Goal: Task Accomplishment & Management: Use online tool/utility

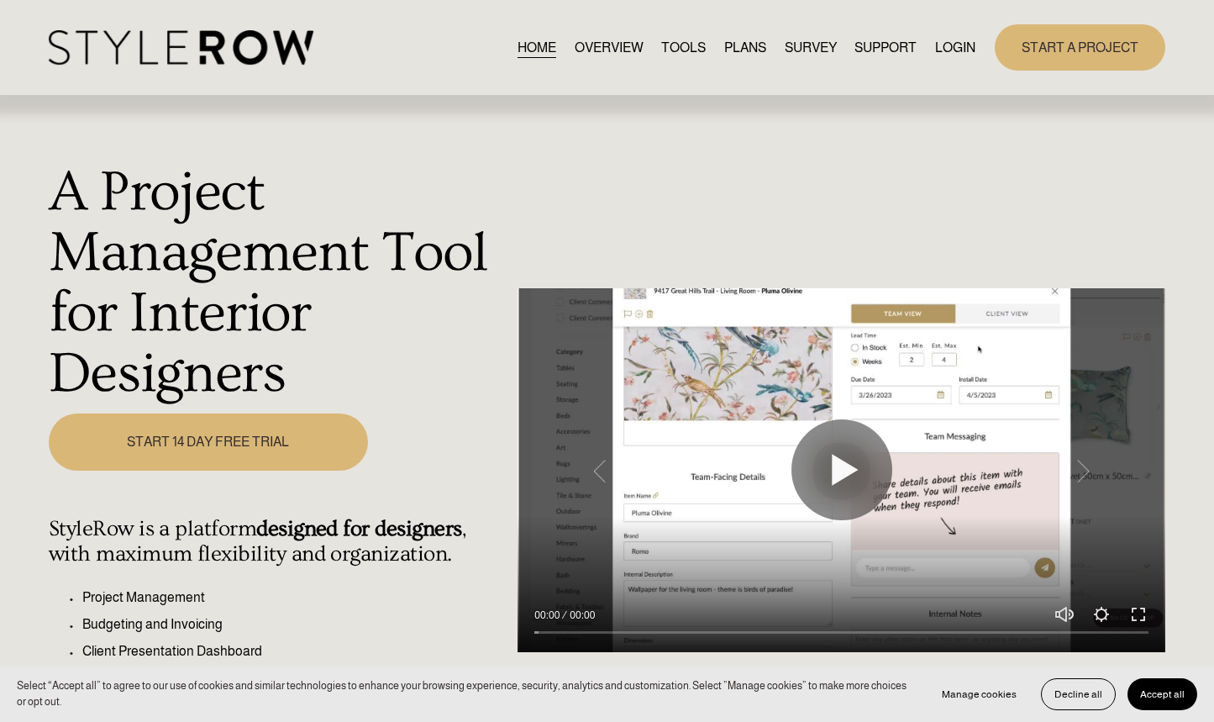
click at [944, 43] on link "LOGIN" at bounding box center [955, 47] width 40 height 23
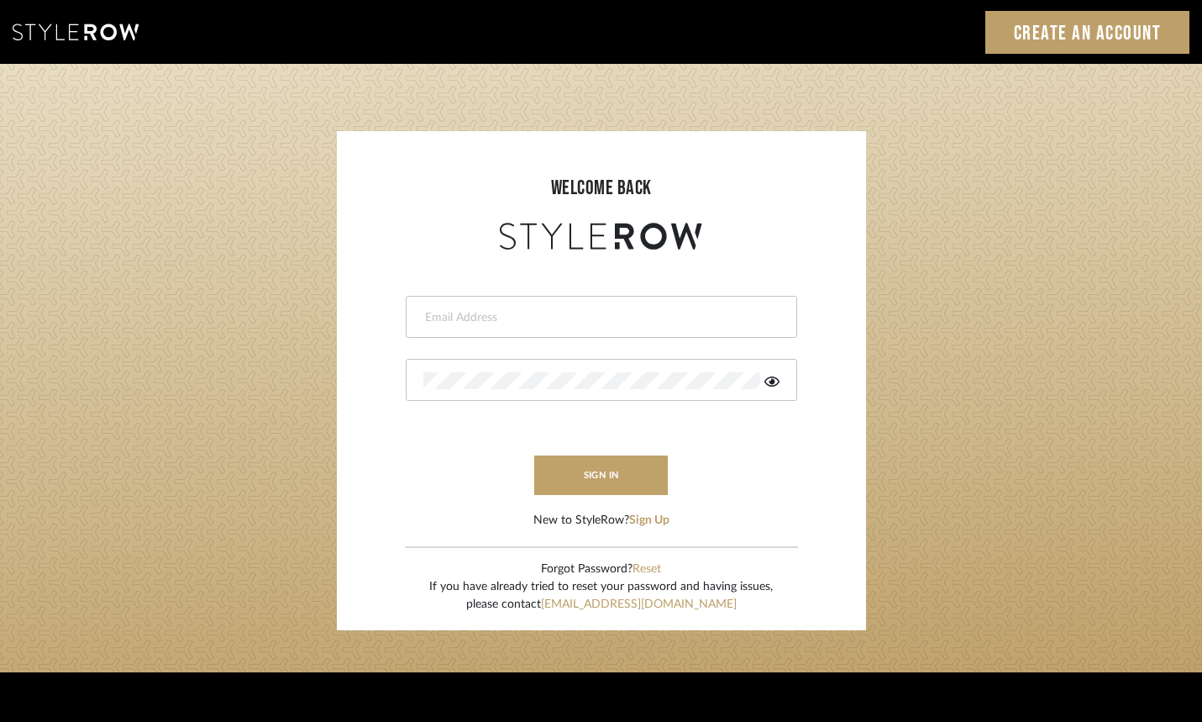
click at [549, 301] on div at bounding box center [601, 317] width 391 height 42
type input "aaron@hahnsellestudio.com"
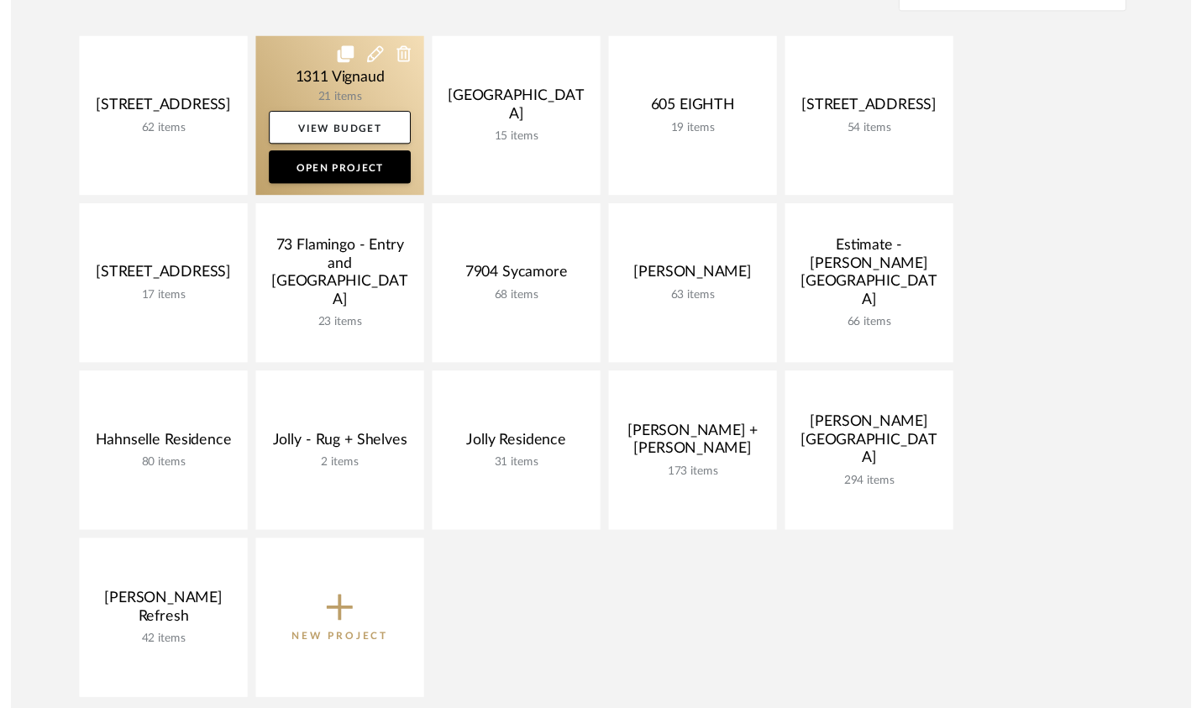
scroll to position [386, 0]
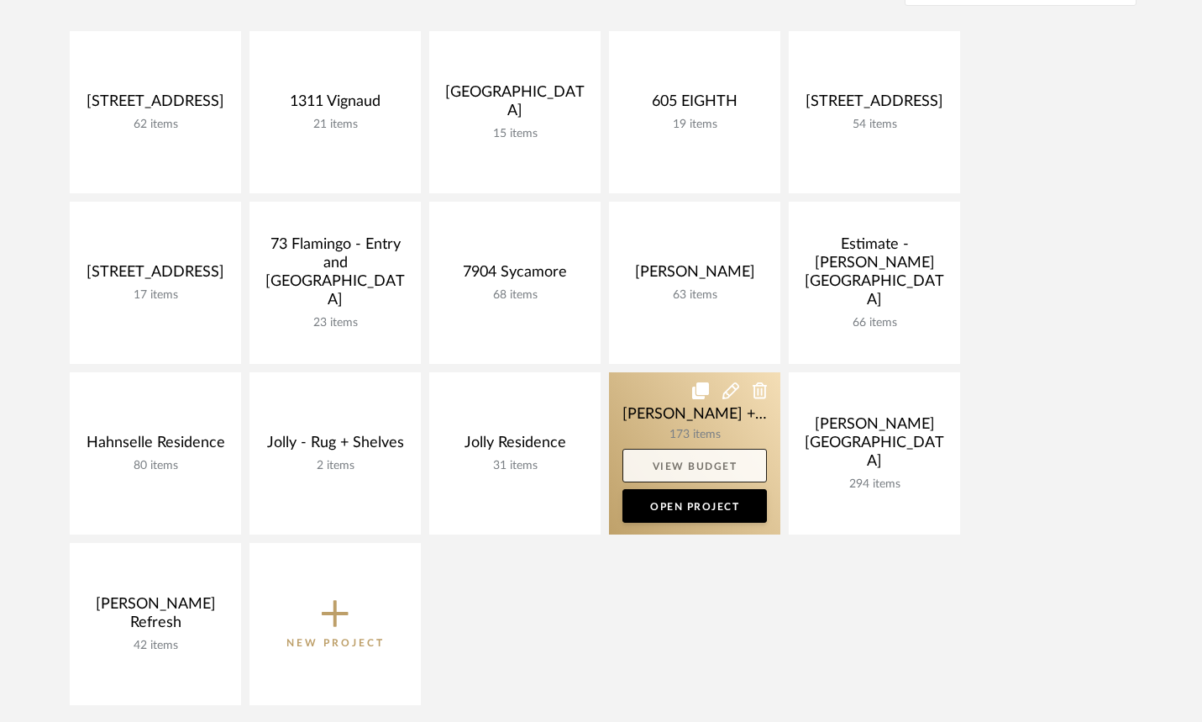
click at [717, 464] on link "View Budget" at bounding box center [694, 466] width 144 height 34
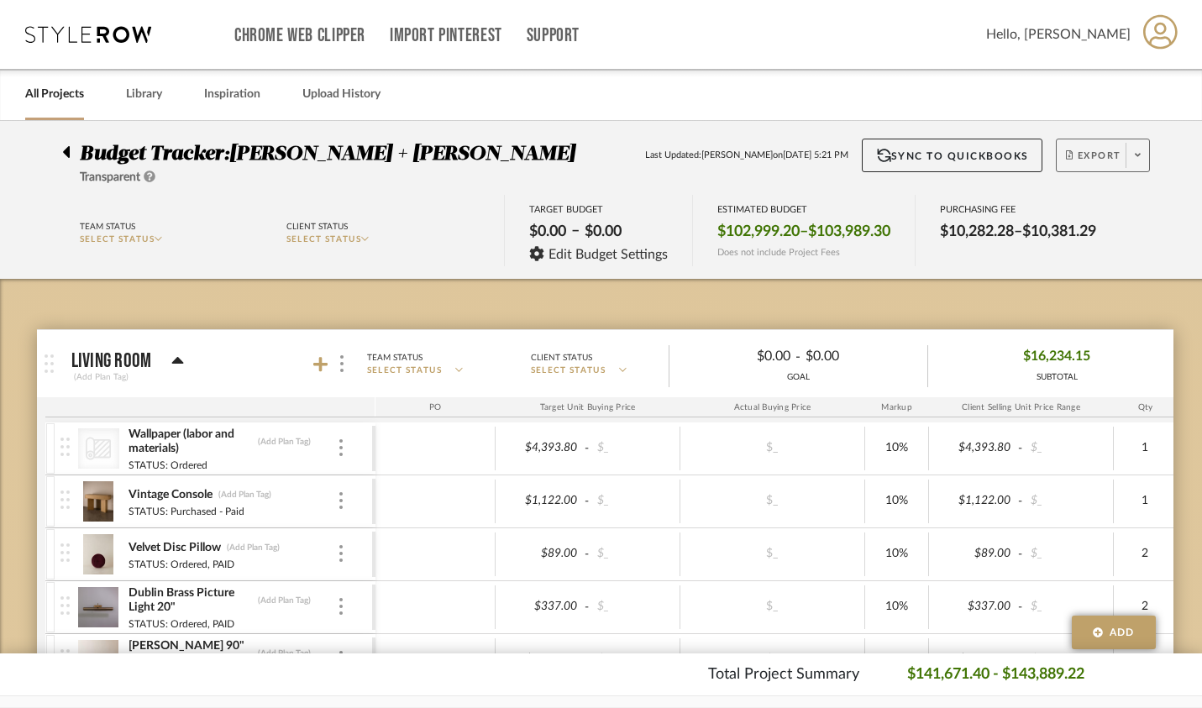
click at [1143, 150] on span at bounding box center [1138, 155] width 24 height 25
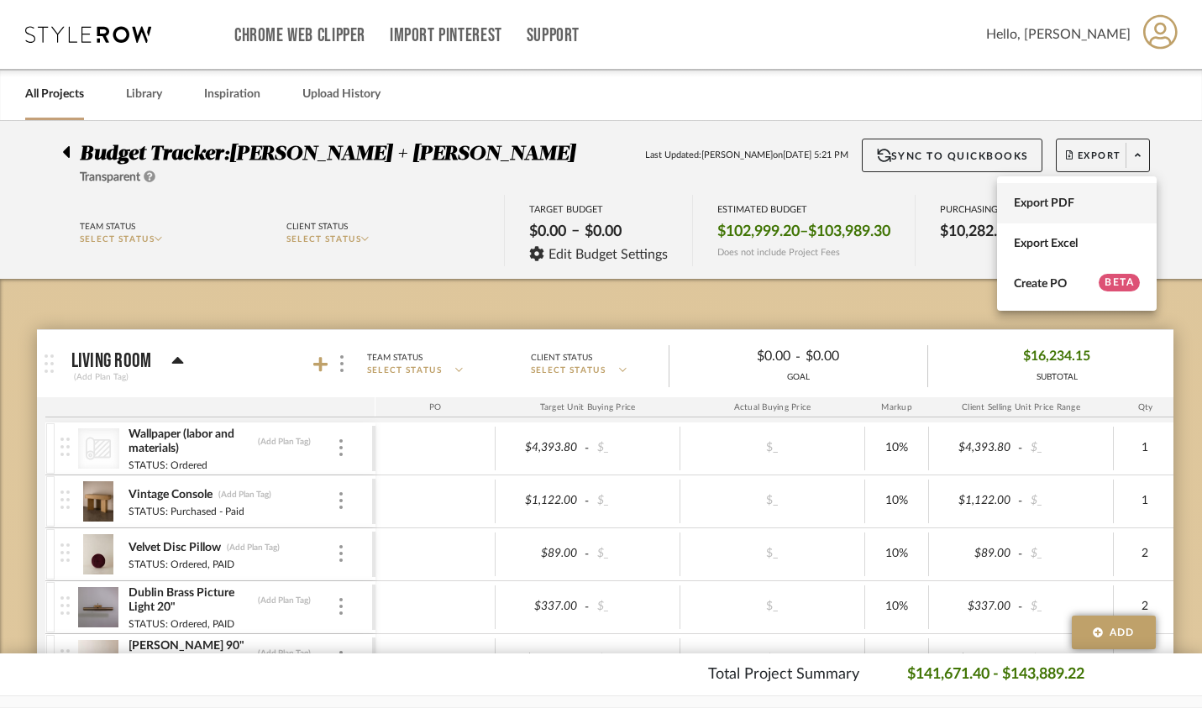
click at [1101, 201] on span "Export PDF" at bounding box center [1077, 204] width 126 height 14
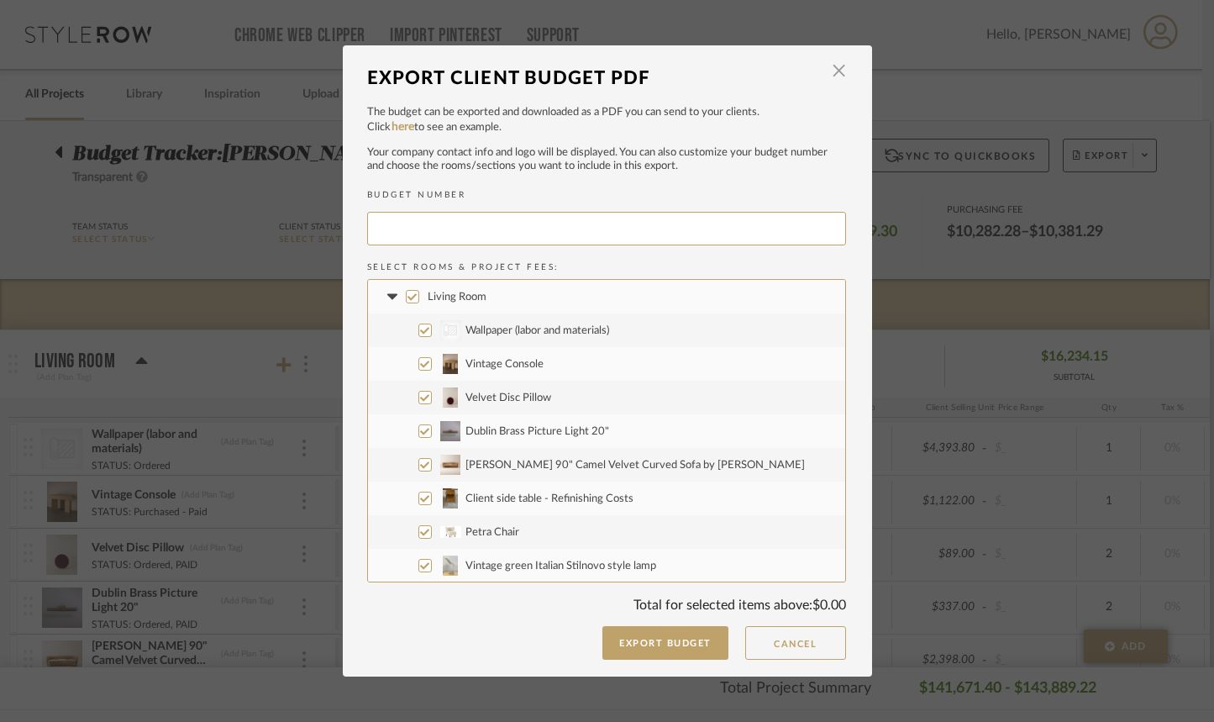
type input "JOSHMA-026"
click at [706, 649] on button "Export Budget" at bounding box center [665, 643] width 126 height 34
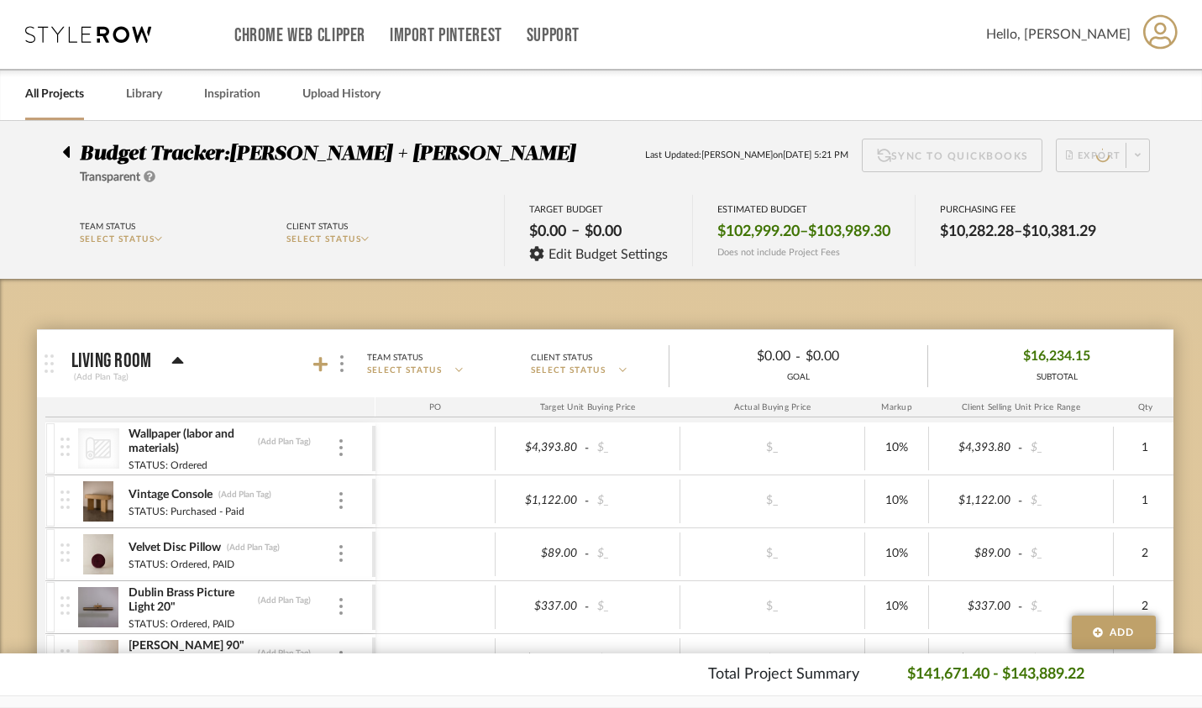
scroll to position [2, 0]
